Goal: Task Accomplishment & Management: Complete application form

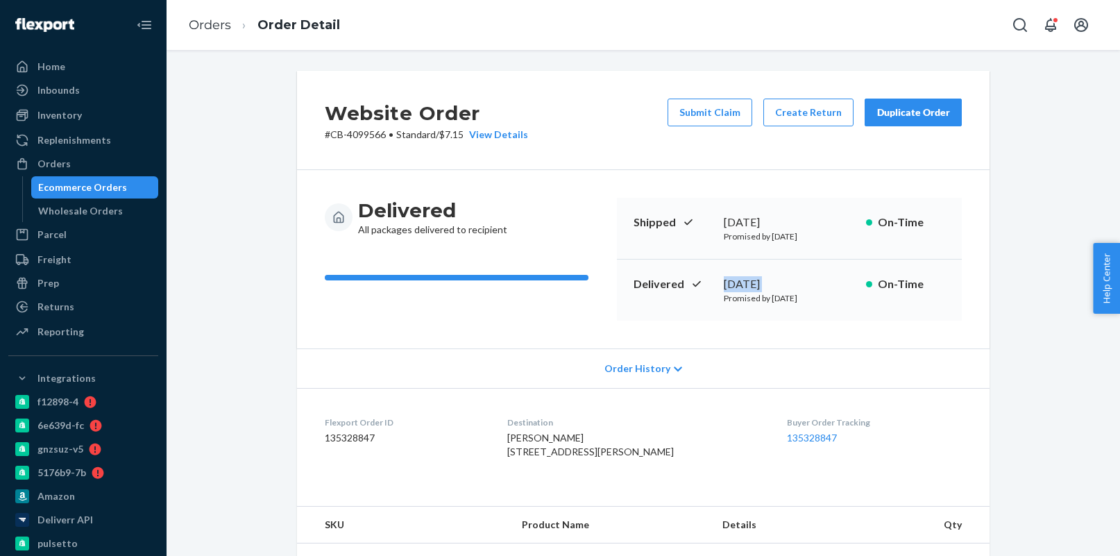
click at [106, 187] on div "Ecommerce Orders" at bounding box center [82, 187] width 89 height 14
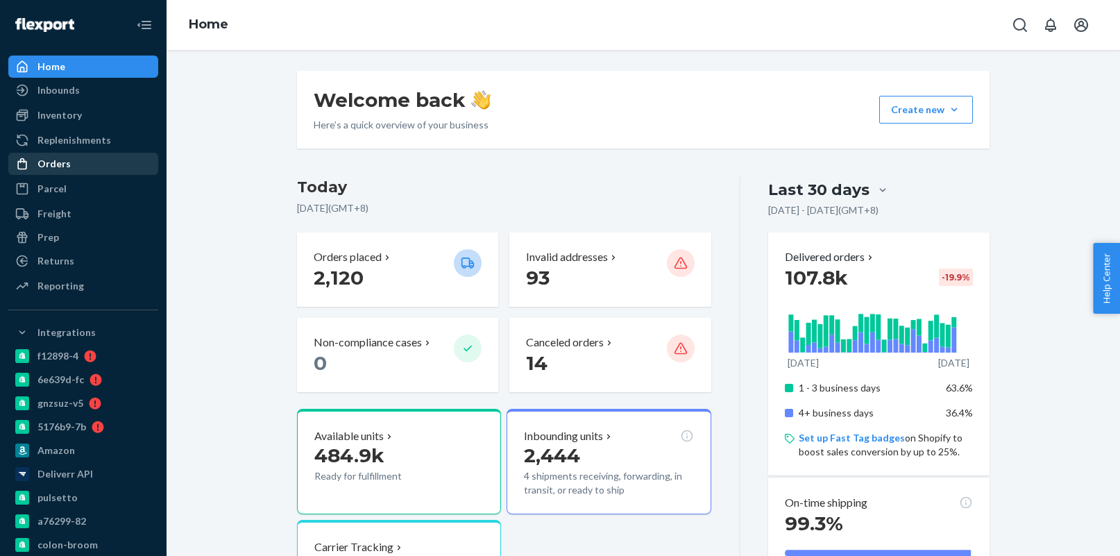
click at [72, 167] on div "Orders" at bounding box center [83, 163] width 147 height 19
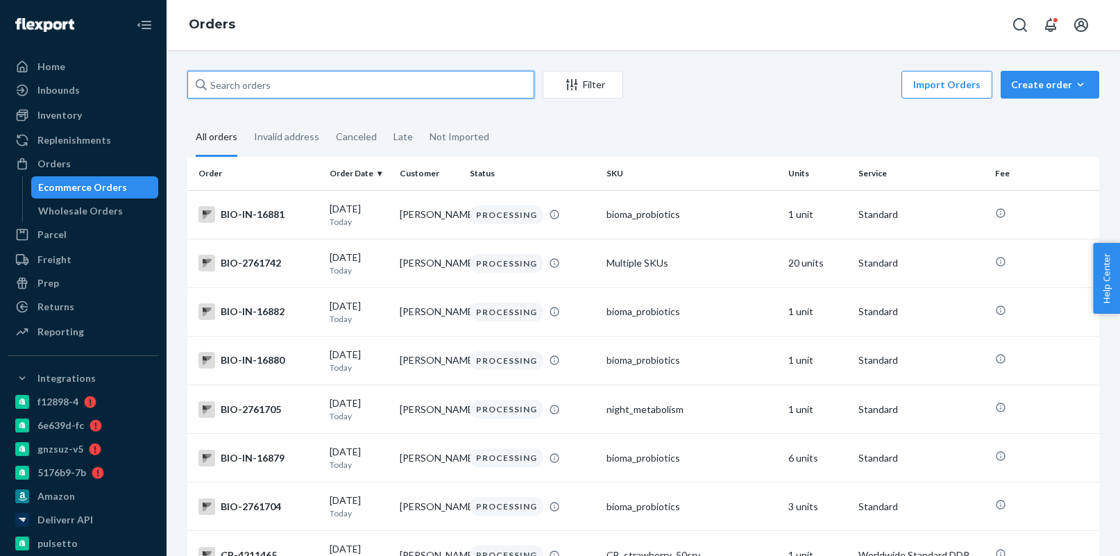
paste input "4042440"
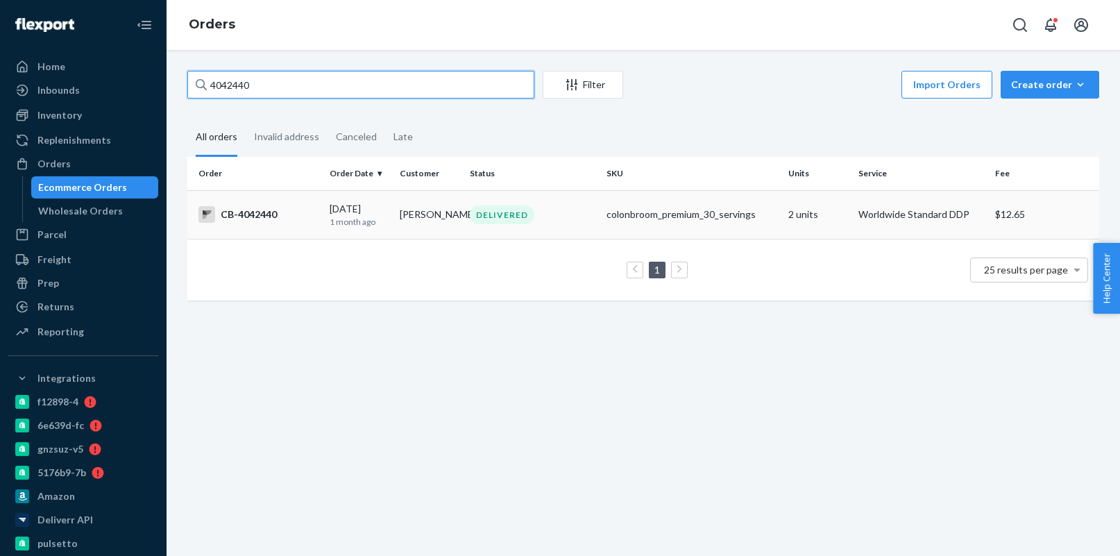
type input "4042440"
click at [411, 217] on td "Jonas Busch" at bounding box center [429, 214] width 70 height 49
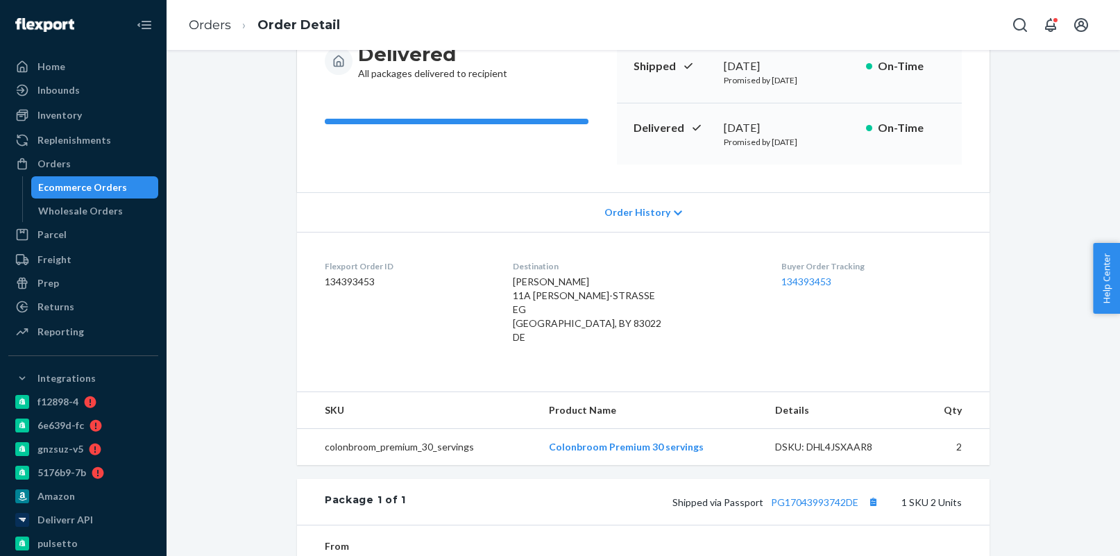
scroll to position [155, 0]
click at [115, 175] on div "Orders Ecommerce Orders Wholesale Orders" at bounding box center [83, 187] width 150 height 69
drag, startPoint x: 131, startPoint y: 180, endPoint x: 141, endPoint y: 176, distance: 10.9
click at [131, 180] on div "Ecommerce Orders" at bounding box center [95, 187] width 125 height 19
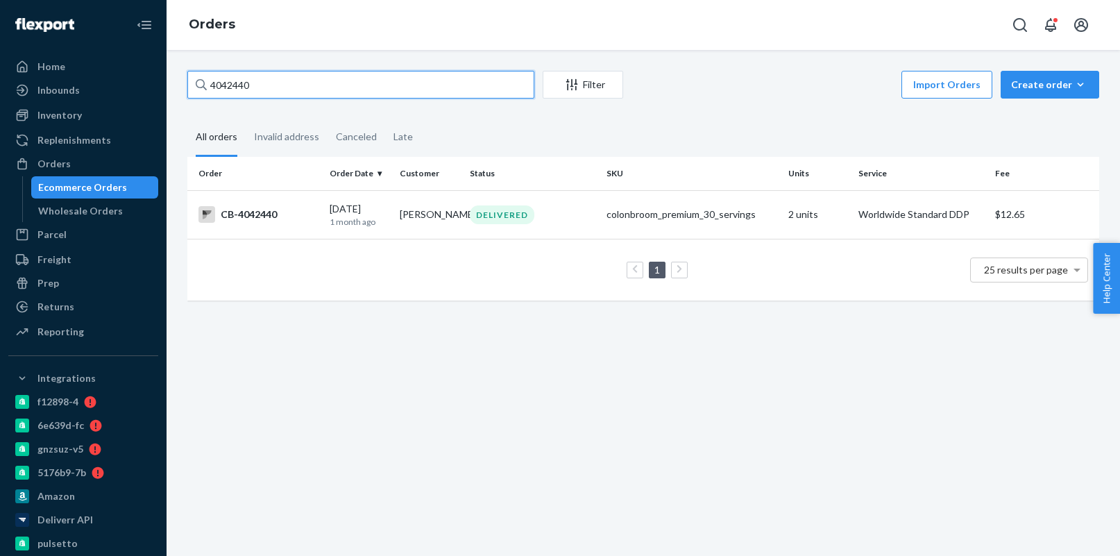
paste input "69024"
type input "4069024"
click at [331, 219] on p "1 month ago" at bounding box center [359, 222] width 59 height 12
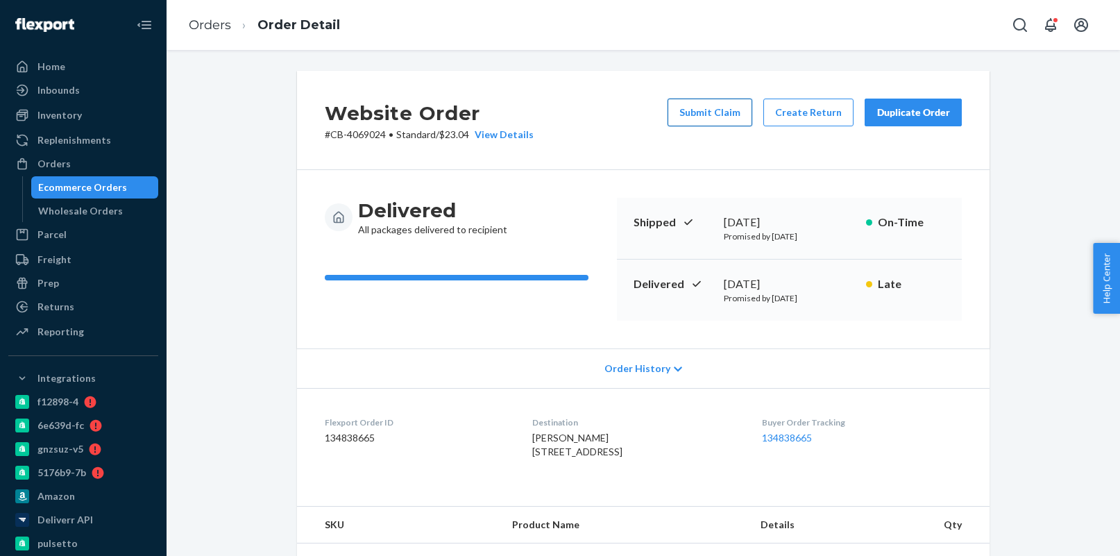
click at [723, 114] on button "Submit Claim" at bounding box center [710, 113] width 85 height 28
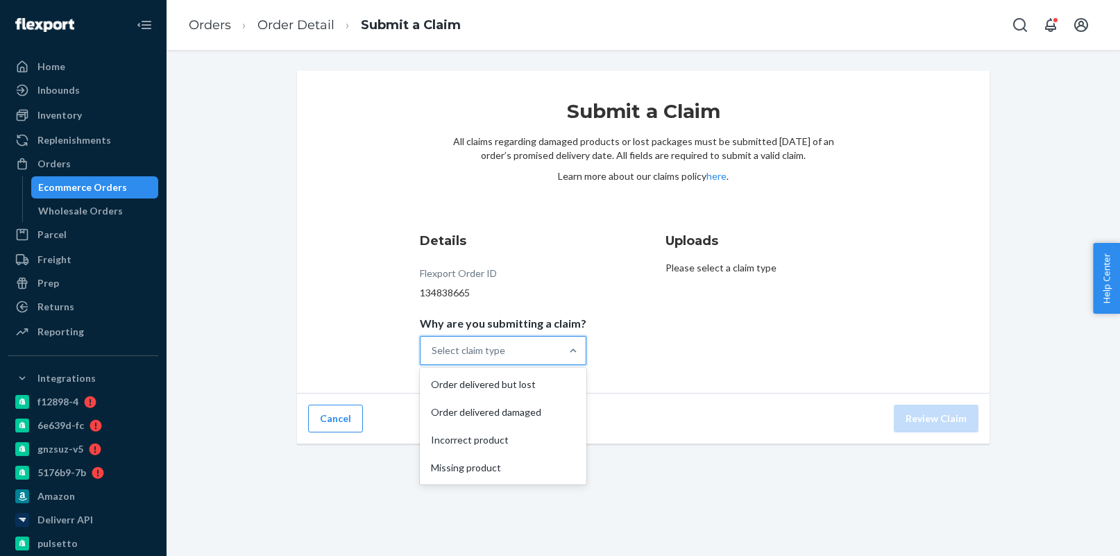
click at [488, 352] on div "Select claim type" at bounding box center [469, 351] width 74 height 14
click at [433, 352] on input "Why are you submitting a claim? option Order delivered but lost focused, 1 of 4…" at bounding box center [432, 351] width 1 height 14
click at [484, 385] on div "Order delivered but lost" at bounding box center [503, 385] width 161 height 28
click at [433, 357] on input "Why are you submitting a claim? option Order delivered but lost focused, 0 of 4…" at bounding box center [432, 351] width 1 height 14
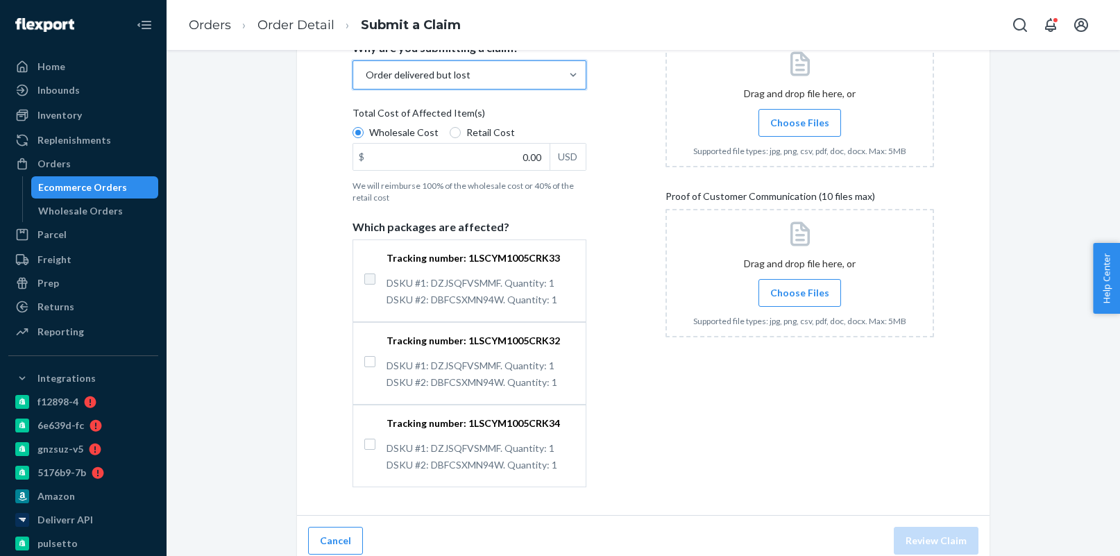
scroll to position [286, 0]
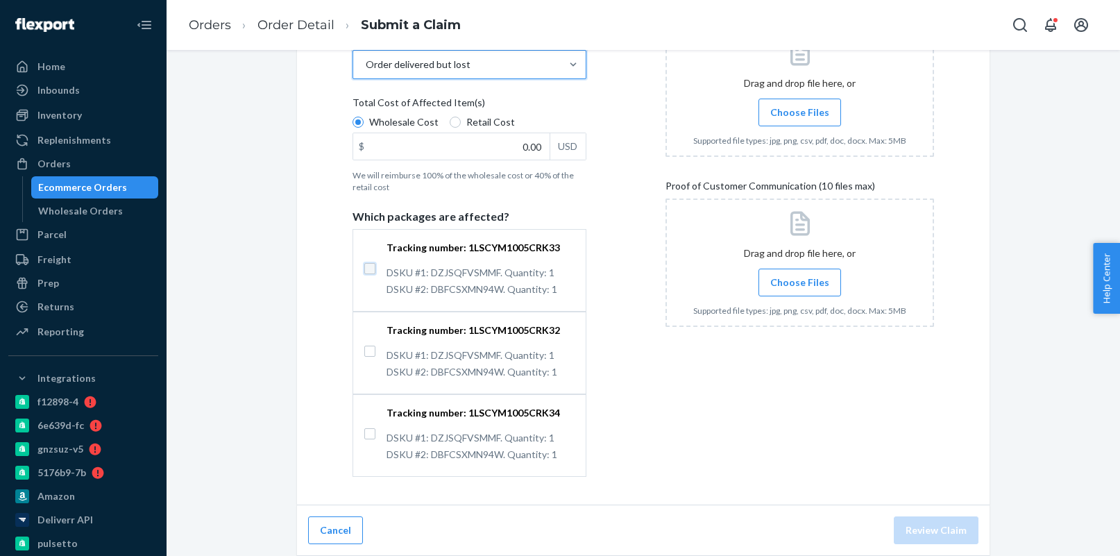
click at [368, 271] on input "Tracking number: 1LSCYM1005CRK33 DSKU #1: DZJSQFVSMMF. Quantity: 1 DSKU #2: DBF…" at bounding box center [369, 268] width 11 height 11
checkbox input "true"
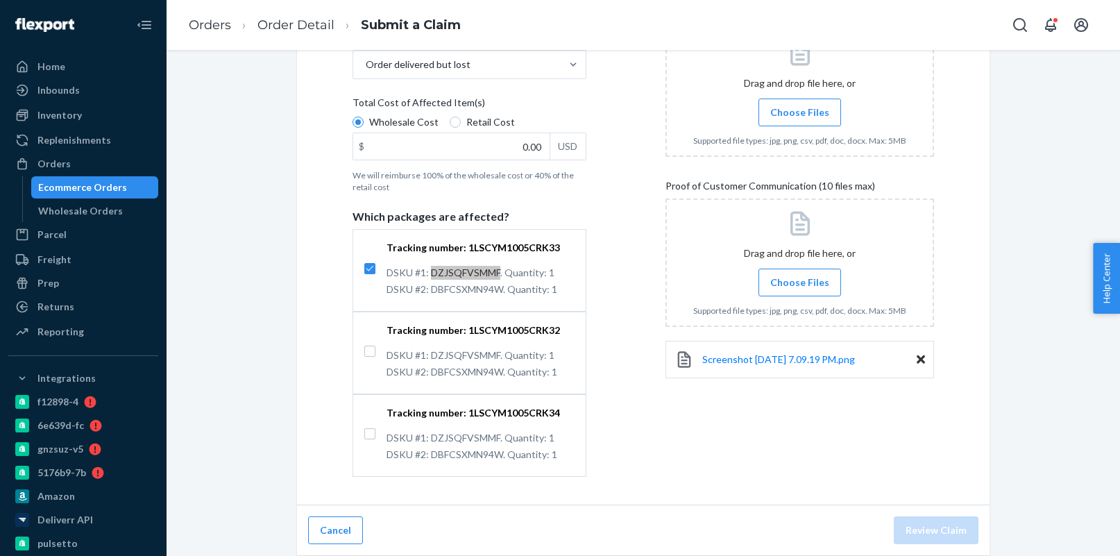
copy p "DZJSQFVSMMF"
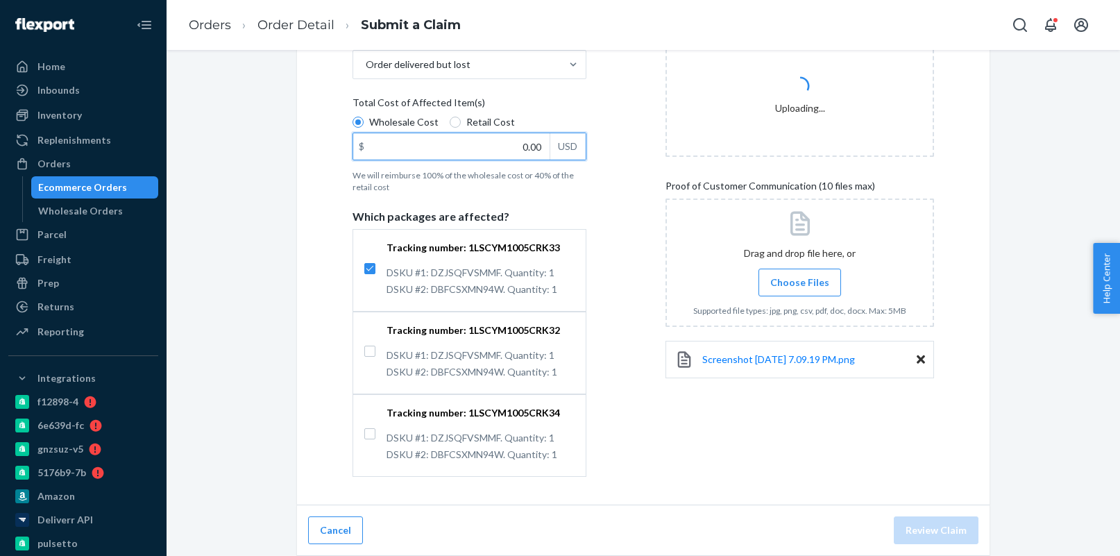
drag, startPoint x: 514, startPoint y: 144, endPoint x: 545, endPoint y: 145, distance: 30.5
click at [545, 145] on input "0.00" at bounding box center [451, 146] width 196 height 26
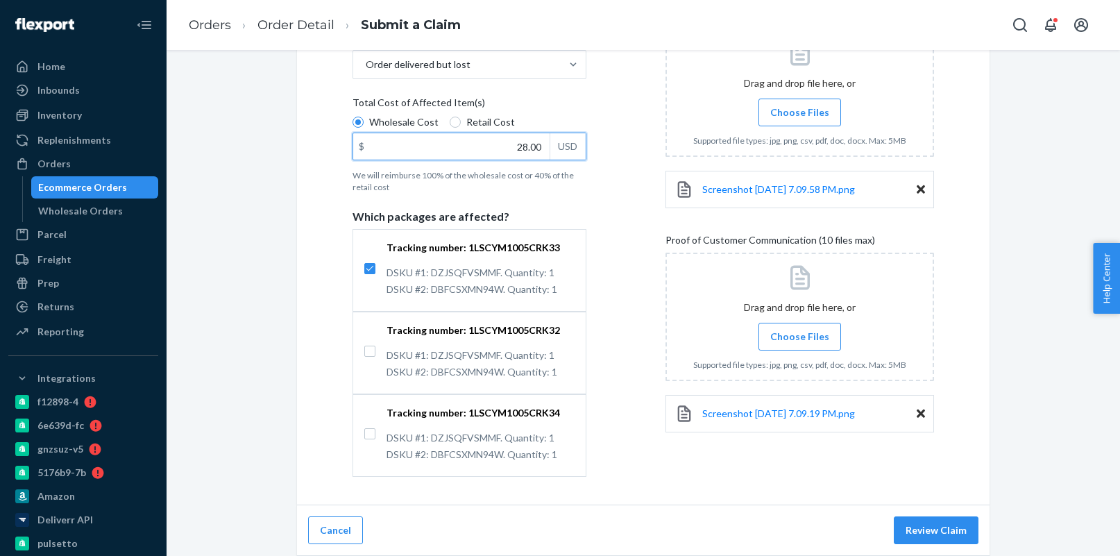
type input "28.00"
click at [623, 412] on div "Details Flexport Order ID 134838665 Why are you submitting a claim? Order deliv…" at bounding box center [644, 211] width 582 height 531
click at [936, 534] on button "Review Claim" at bounding box center [936, 530] width 85 height 28
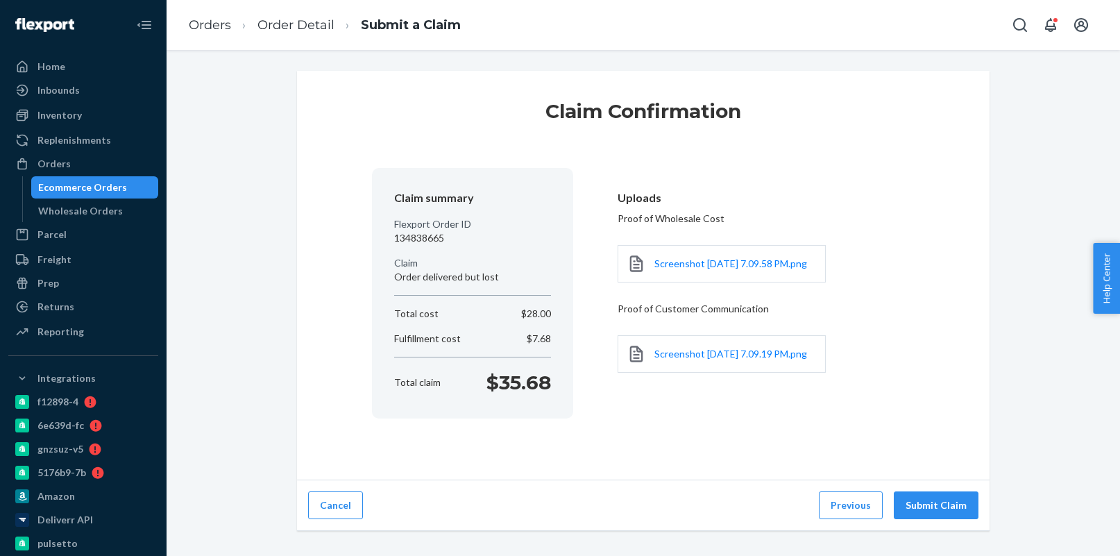
scroll to position [0, 0]
click at [936, 507] on button "Submit Claim" at bounding box center [936, 505] width 85 height 28
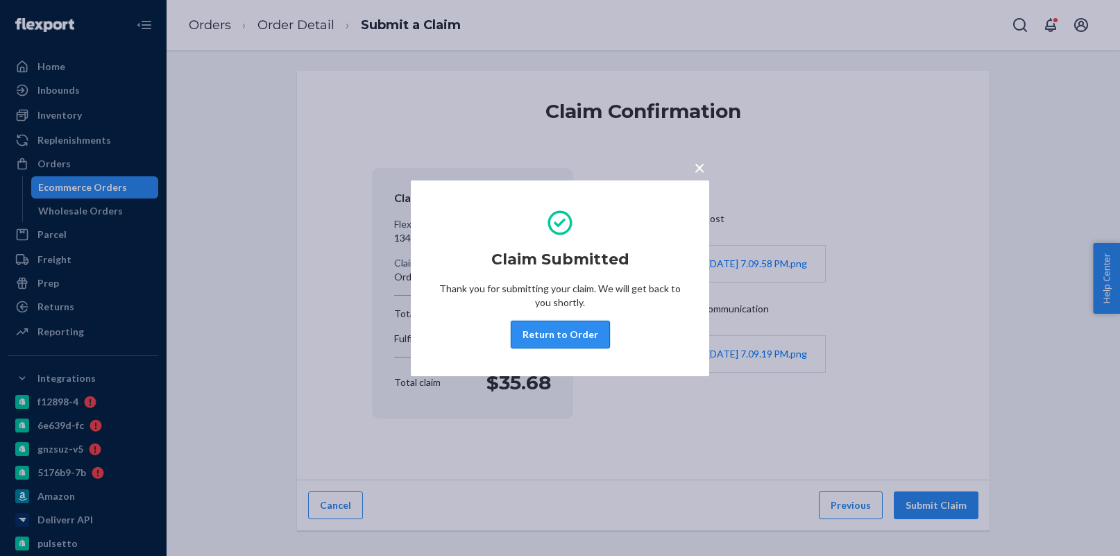
click at [562, 332] on button "Return to Order" at bounding box center [560, 335] width 99 height 28
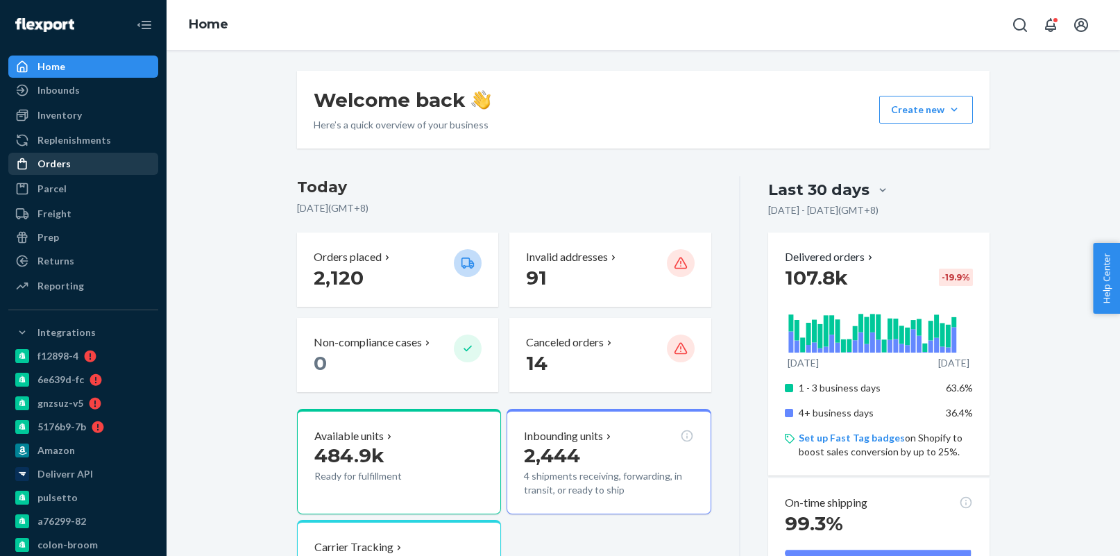
drag, startPoint x: 56, startPoint y: 173, endPoint x: 88, endPoint y: 160, distance: 34.9
click at [56, 174] on link "Orders" at bounding box center [83, 164] width 150 height 22
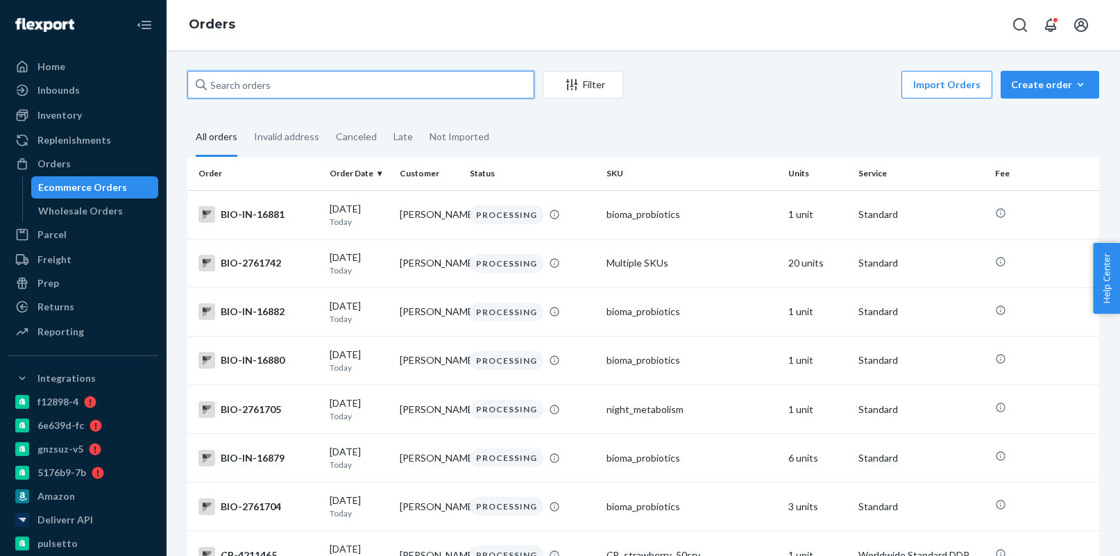
paste input "4127189"
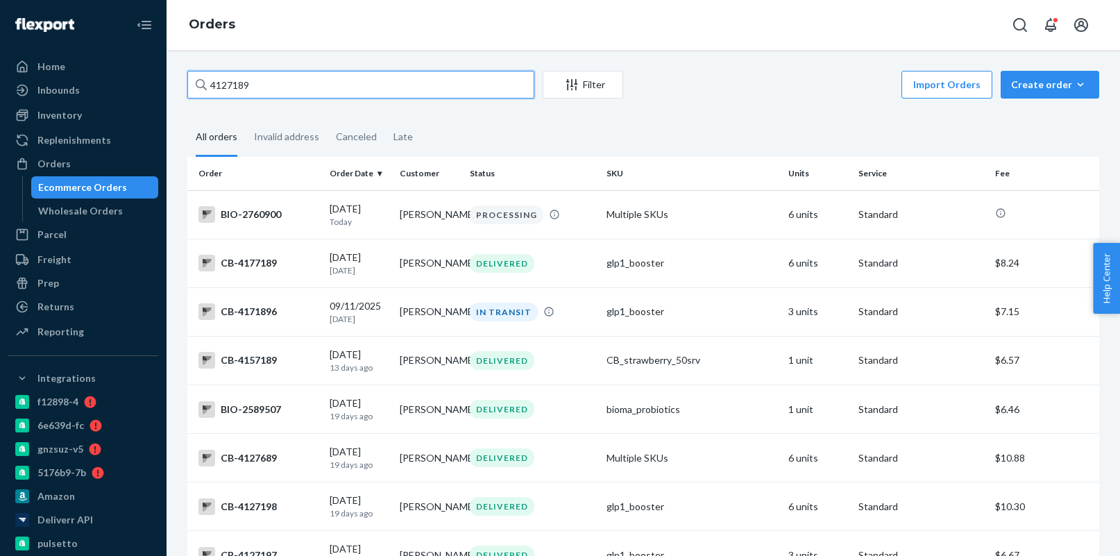
paste input "202"
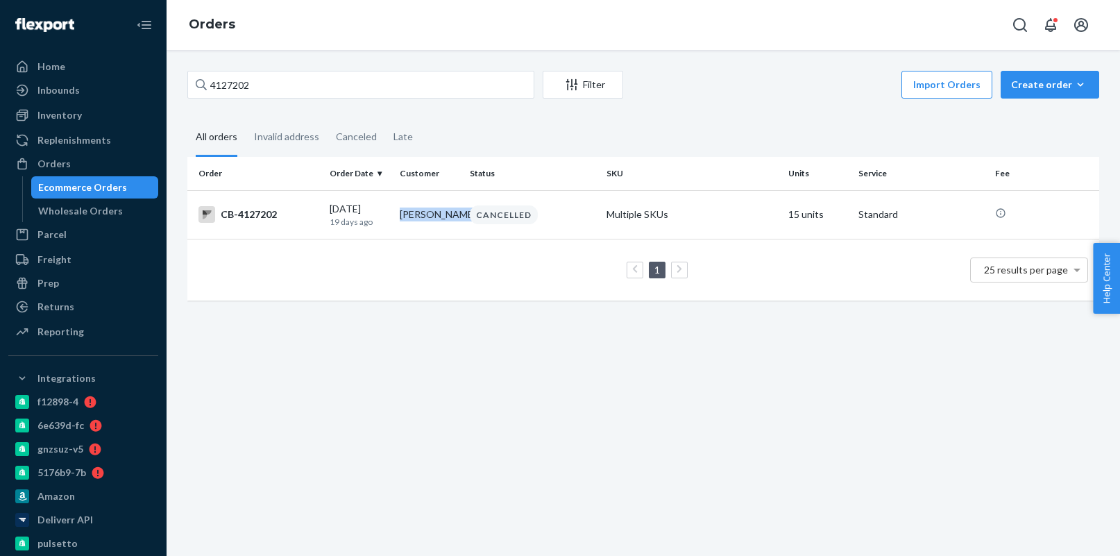
copy td "[PERSON_NAME]"
click at [314, 87] on input "4127202" at bounding box center [360, 85] width 347 height 28
paste input "[PERSON_NAME]"
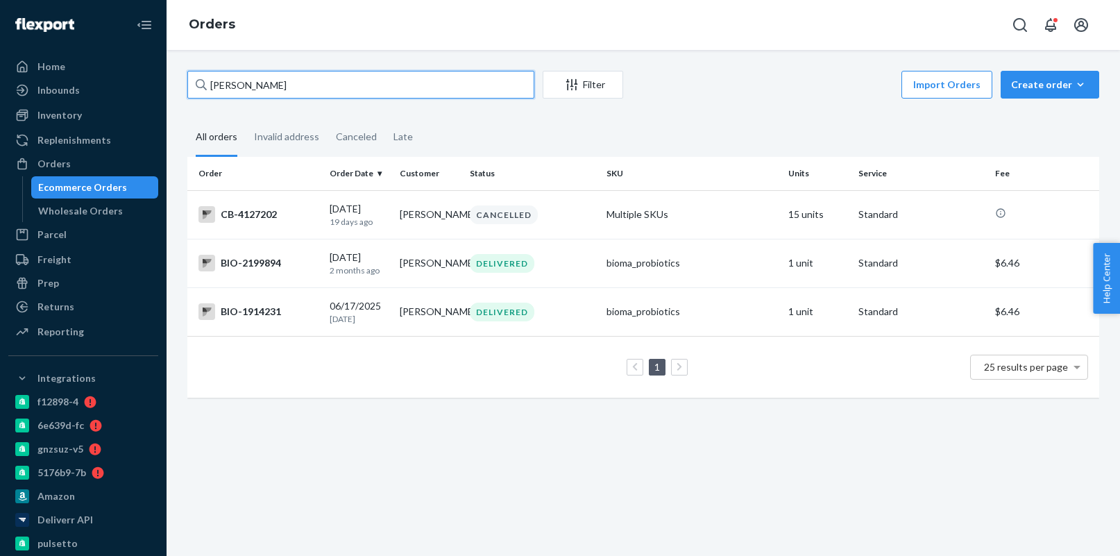
type input "[PERSON_NAME]"
click at [98, 213] on div "Wholesale Orders" at bounding box center [80, 211] width 85 height 14
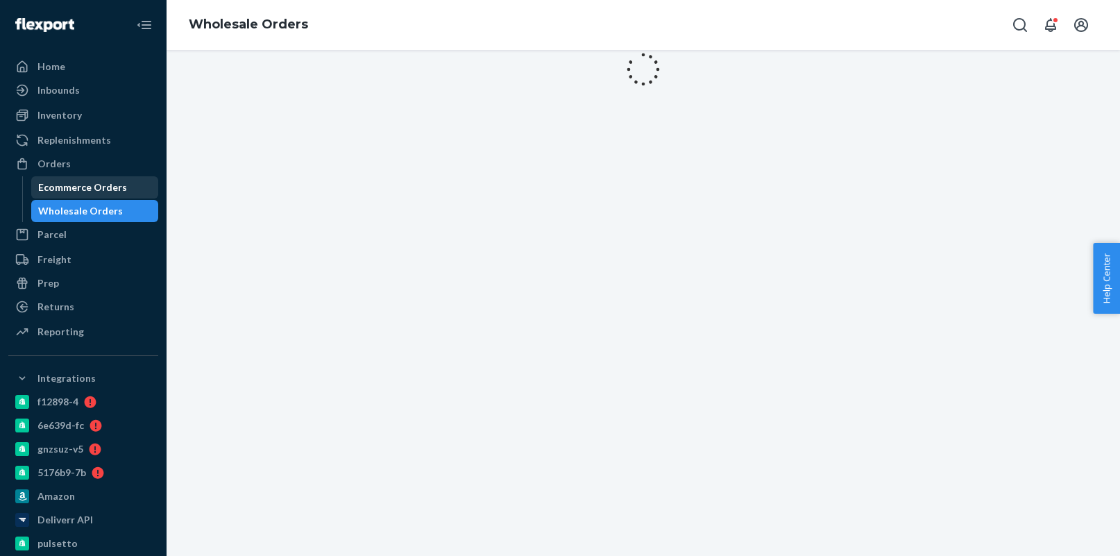
click at [97, 194] on div "Ecommerce Orders" at bounding box center [95, 187] width 125 height 19
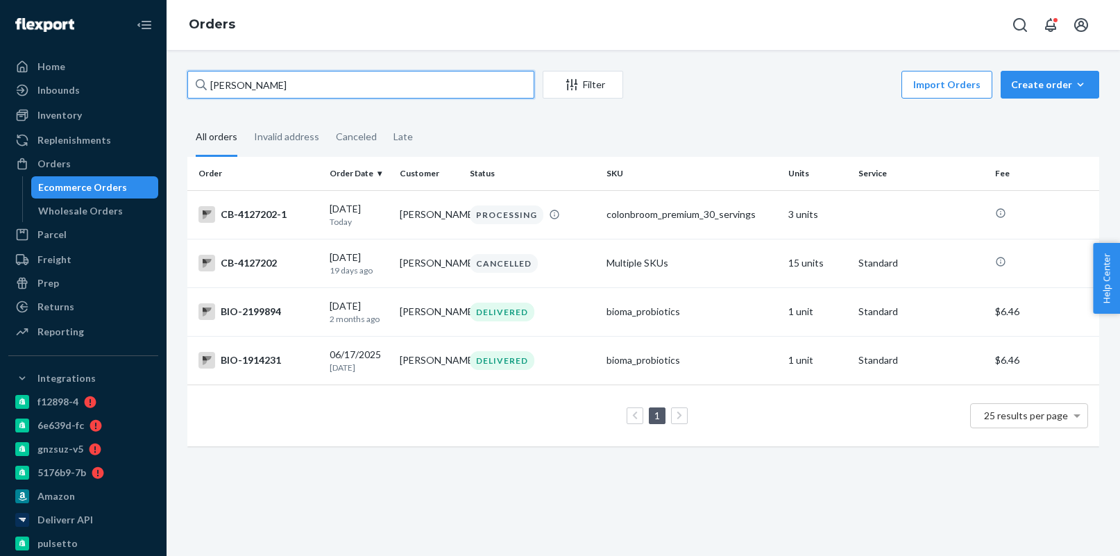
click at [313, 82] on input "[PERSON_NAME]" at bounding box center [360, 85] width 347 height 28
paste input "4209901"
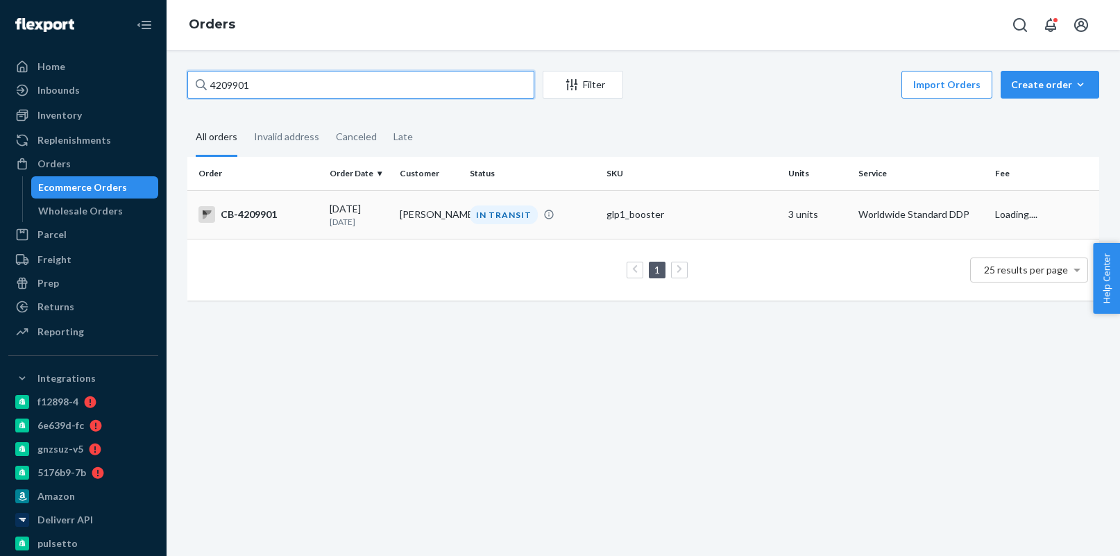
type input "4209901"
click at [403, 230] on td "[PERSON_NAME]" at bounding box center [429, 214] width 70 height 49
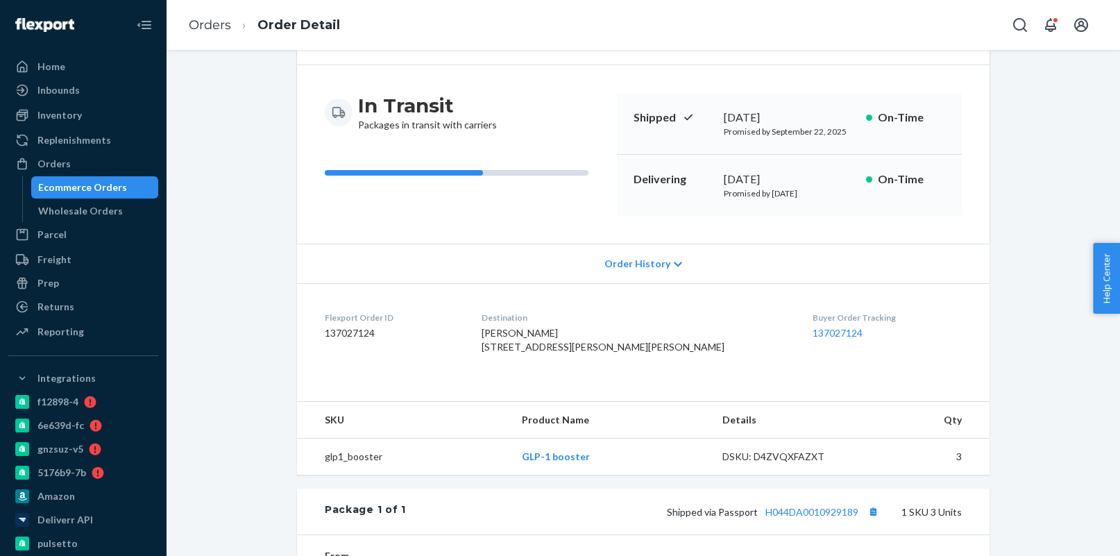
scroll to position [106, 0]
click at [813, 336] on link "137027124" at bounding box center [838, 332] width 50 height 12
